Goal: Transaction & Acquisition: Purchase product/service

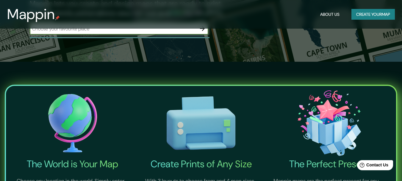
scroll to position [30, 0]
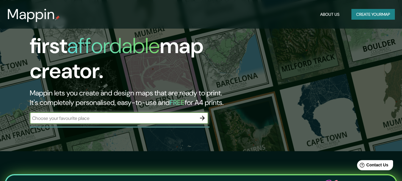
click at [117, 114] on input "text" at bounding box center [113, 117] width 167 height 7
type input "COBIJA"
drag, startPoint x: 203, startPoint y: 111, endPoint x: 406, endPoint y: 56, distance: 210.6
click at [203, 114] on icon "button" at bounding box center [202, 117] width 7 height 7
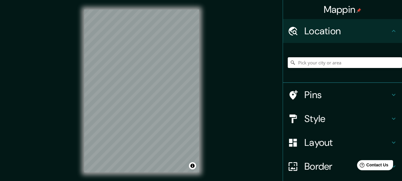
click at [324, 65] on input "Pick your city or area" at bounding box center [345, 62] width 114 height 11
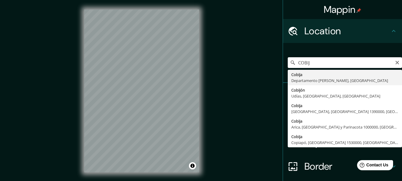
type input "Cobija, Departamento [PERSON_NAME], [GEOGRAPHIC_DATA]"
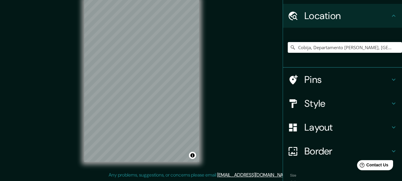
scroll to position [47, 0]
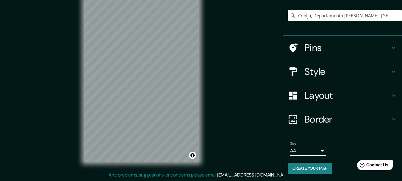
click at [318, 151] on body "Mappin Location [GEOGRAPHIC_DATA], [GEOGRAPHIC_DATA][PERSON_NAME], [GEOGRAPHIC_…" at bounding box center [201, 80] width 402 height 181
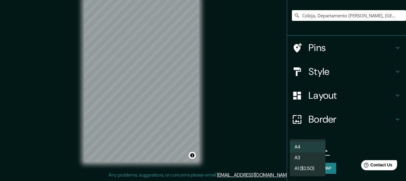
drag, startPoint x: 162, startPoint y: 96, endPoint x: 171, endPoint y: 125, distance: 29.9
click at [171, 125] on div at bounding box center [203, 90] width 406 height 181
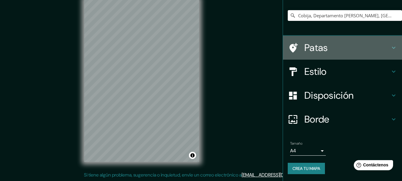
click at [359, 47] on h4 "Patas" at bounding box center [347, 48] width 86 height 12
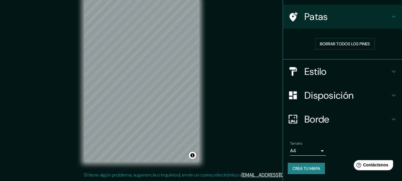
scroll to position [39, 0]
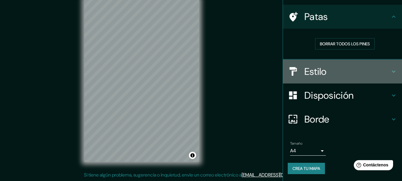
click at [354, 70] on h4 "Estilo" at bounding box center [347, 71] width 86 height 12
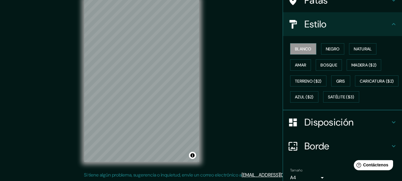
scroll to position [68, 0]
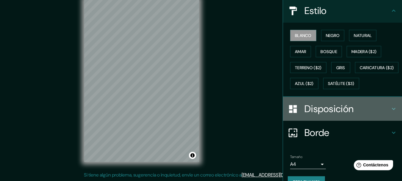
click at [322, 115] on font "Disposición" at bounding box center [328, 108] width 49 height 12
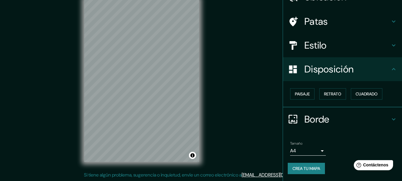
scroll to position [34, 0]
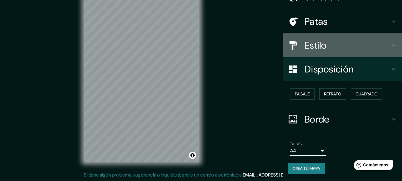
click at [304, 41] on font "Estilo" at bounding box center [315, 45] width 22 height 12
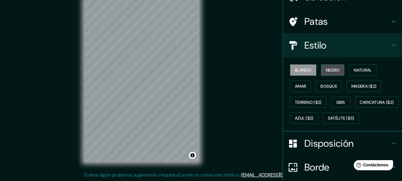
click at [338, 70] on button "Negro" at bounding box center [332, 69] width 23 height 11
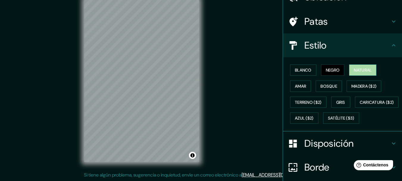
click at [361, 71] on font "Natural" at bounding box center [363, 69] width 18 height 5
click at [299, 87] on font "Amar" at bounding box center [300, 85] width 11 height 5
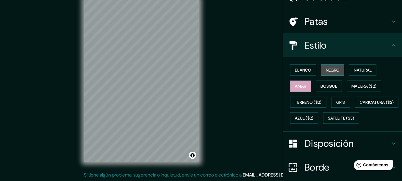
click at [321, 73] on button "Negro" at bounding box center [332, 69] width 23 height 11
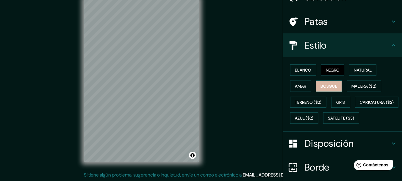
click at [324, 83] on font "Bosque" at bounding box center [328, 86] width 17 height 8
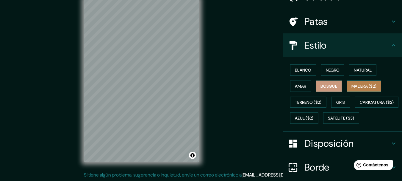
click at [366, 87] on font "Madera ($2)" at bounding box center [363, 85] width 25 height 5
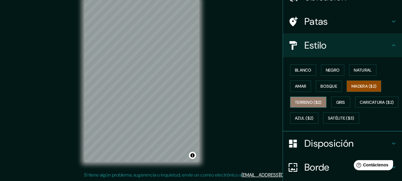
click at [302, 101] on font "Terreno ($2)" at bounding box center [308, 101] width 27 height 5
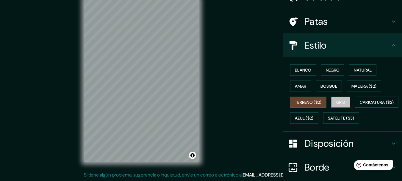
click at [337, 100] on font "Gris" at bounding box center [340, 101] width 9 height 5
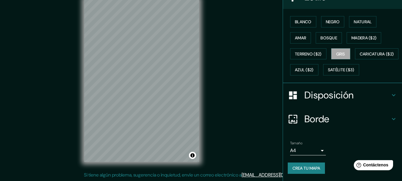
scroll to position [98, 0]
click at [326, 98] on font "Disposición" at bounding box center [328, 95] width 49 height 12
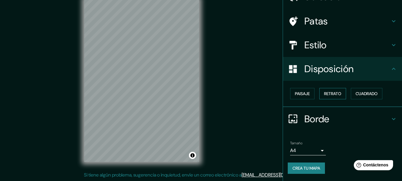
scroll to position [34, 0]
click at [295, 93] on font "Paisaje" at bounding box center [302, 93] width 15 height 5
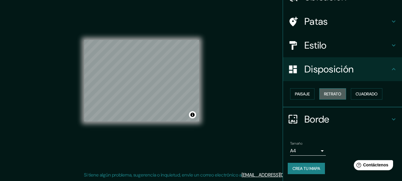
click at [324, 95] on font "Retrato" at bounding box center [332, 93] width 17 height 5
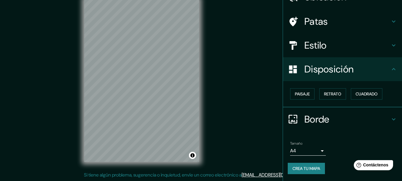
click at [375, 99] on div "Paisaje Retrato Cuadrado" at bounding box center [345, 94] width 114 height 16
click at [373, 97] on font "Cuadrado" at bounding box center [366, 94] width 22 height 8
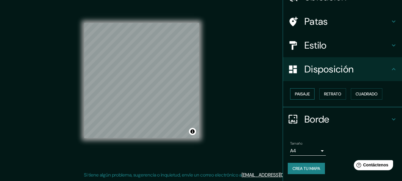
click at [299, 94] on font "Paisaje" at bounding box center [302, 93] width 15 height 5
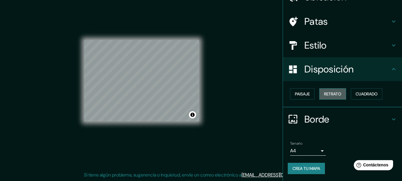
click at [327, 92] on font "Retrato" at bounding box center [332, 93] width 17 height 5
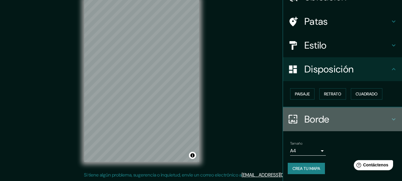
click at [321, 121] on font "Borde" at bounding box center [316, 119] width 25 height 12
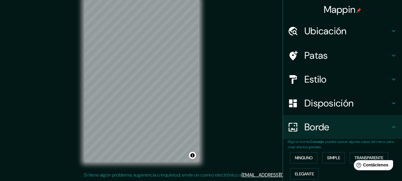
scroll to position [30, 0]
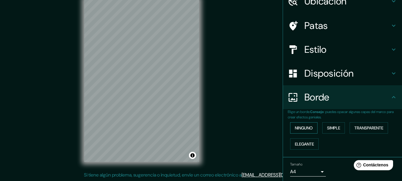
click at [312, 126] on button "Ninguno" at bounding box center [303, 127] width 27 height 11
click at [339, 127] on button "Simple" at bounding box center [333, 127] width 23 height 11
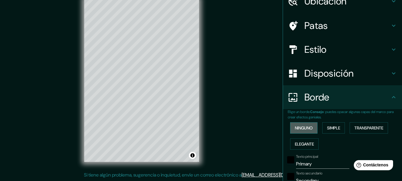
click at [296, 128] on font "Ninguno" at bounding box center [304, 127] width 18 height 5
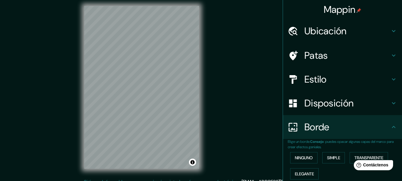
scroll to position [0, 0]
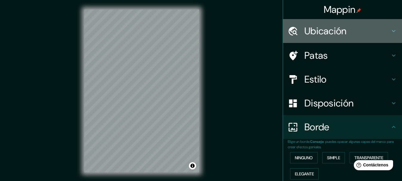
click at [326, 39] on div "Ubicación" at bounding box center [342, 31] width 119 height 24
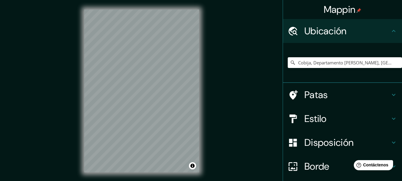
click at [256, 45] on div "Mappin Ubicación Cobija, [GEOGRAPHIC_DATA][PERSON_NAME], [GEOGRAPHIC_DATA] Pata…" at bounding box center [201, 95] width 402 height 191
